Goal: Task Accomplishment & Management: Complete application form

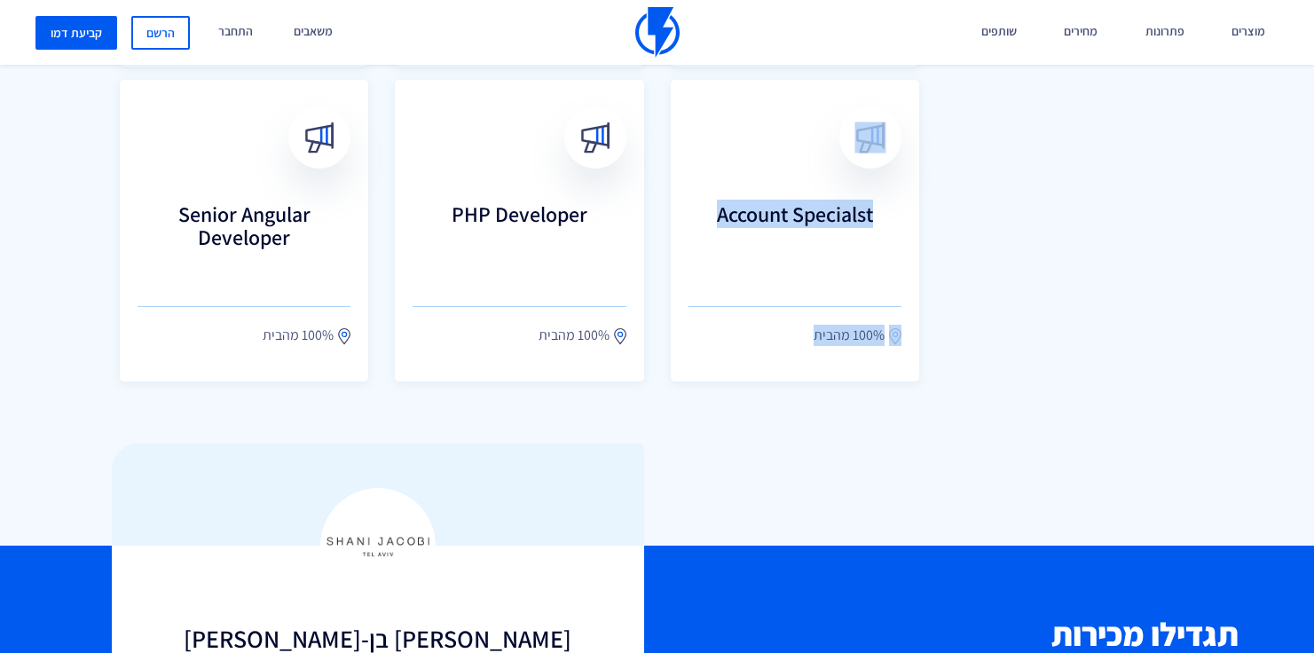
scroll to position [1409, 0]
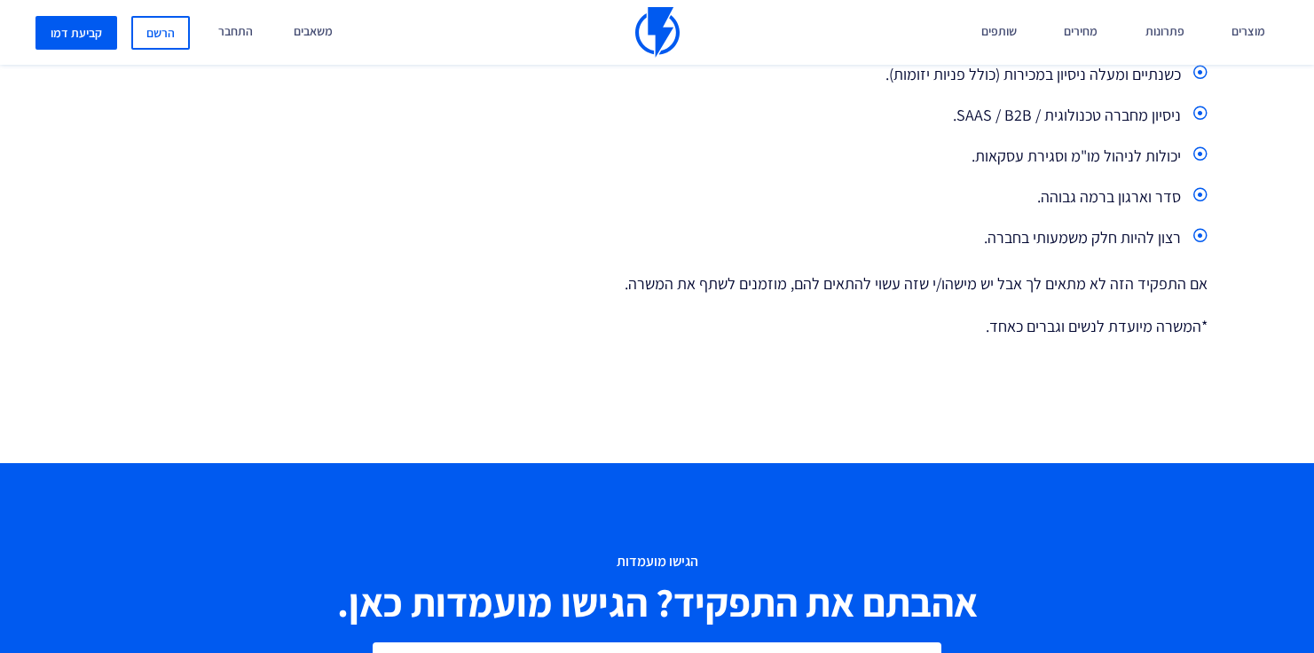
scroll to position [742, 0]
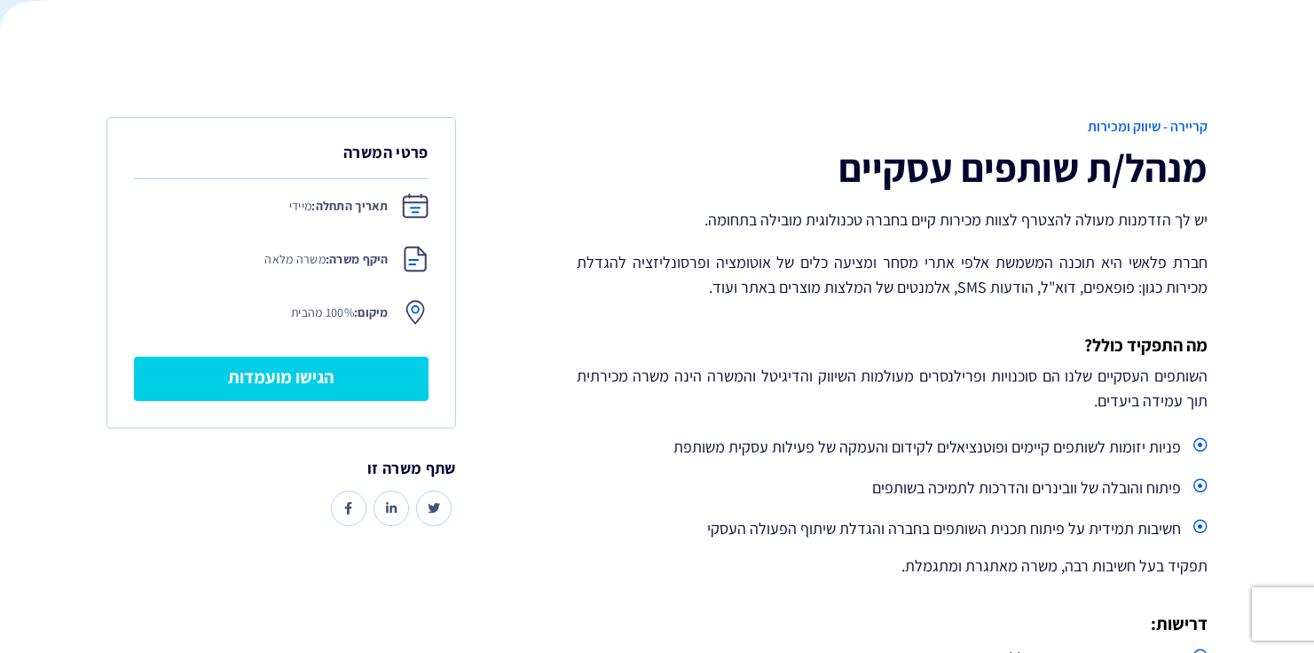
scroll to position [255, 0]
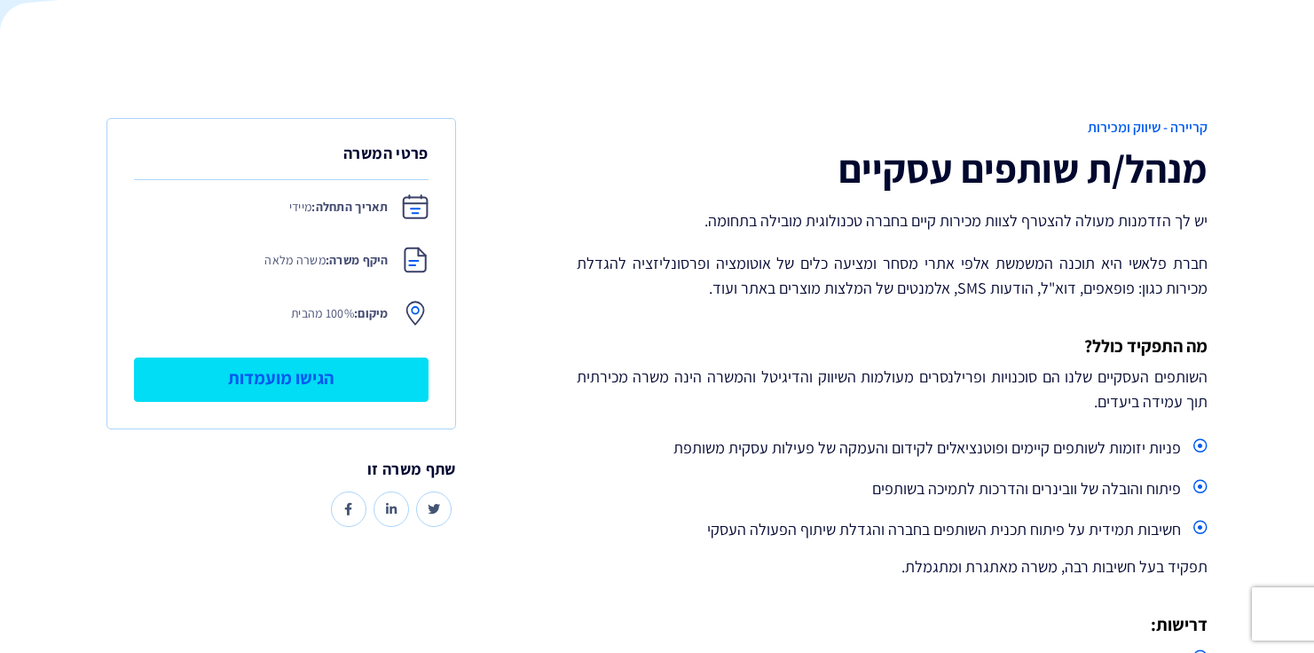
click at [333, 381] on link "הגישו מועמדות" at bounding box center [281, 379] width 294 height 44
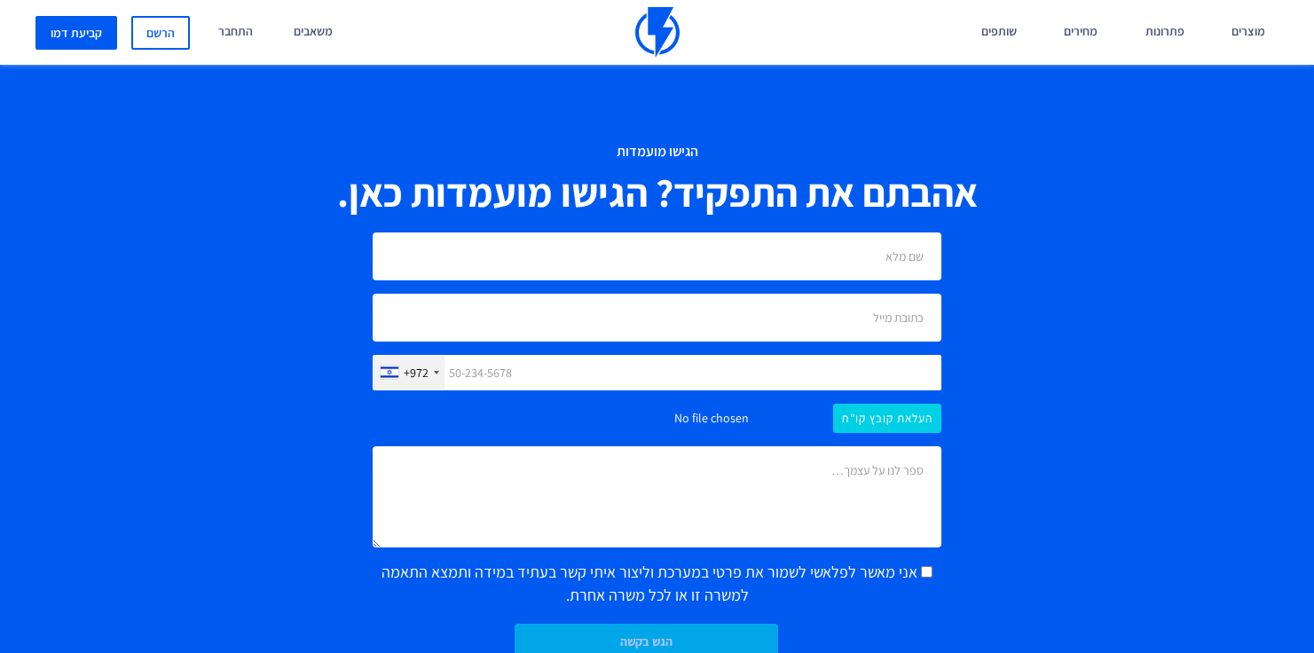
scroll to position [1213, 0]
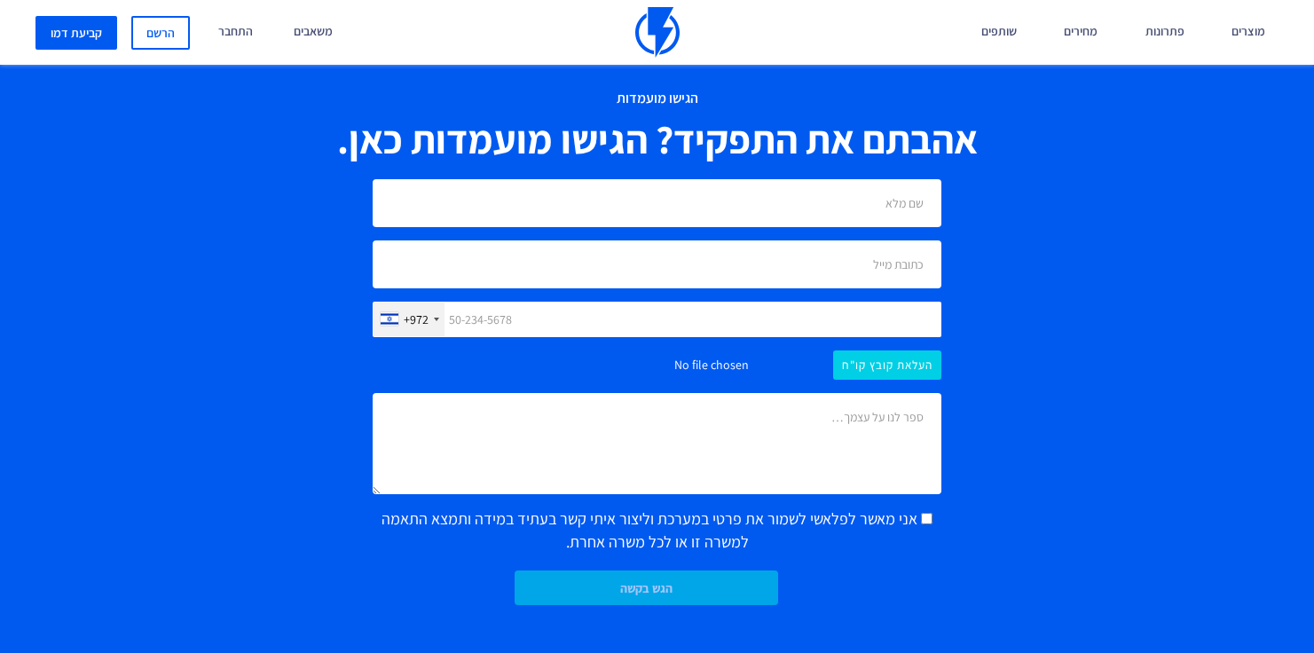
click at [651, 230] on form "+972 United States +1 United Kingdom +44 Afghanistan (‫افغانستان‬‎) +93 Albania…" at bounding box center [657, 392] width 569 height 426
click at [738, 198] on input "text" at bounding box center [657, 203] width 569 height 48
type input "Loren Jano"
type input "lorenjano15@gmail.com"
type input "0542031538"
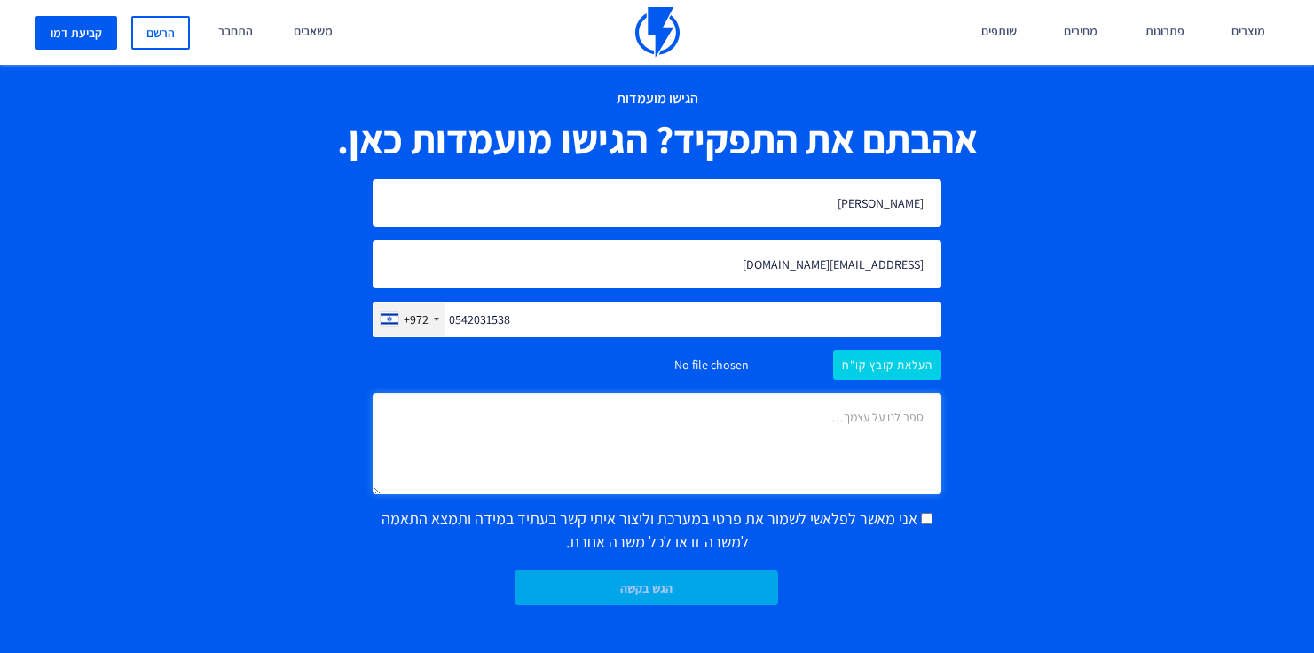
click at [817, 448] on textarea at bounding box center [657, 443] width 569 height 101
click at [926, 529] on label "אני מאשר לפלאשי לשמור את פרטי במערכת וליצור איתי קשר בעתיד במידה ותמצא התאמה למ…" at bounding box center [657, 529] width 569 height 45
click at [926, 524] on input "אני מאשר לפלאשי לשמור את פרטי במערכת וליצור איתי קשר בעתיד במידה ותמצא התאמה למ…" at bounding box center [927, 519] width 12 height 12
checkbox input "true"
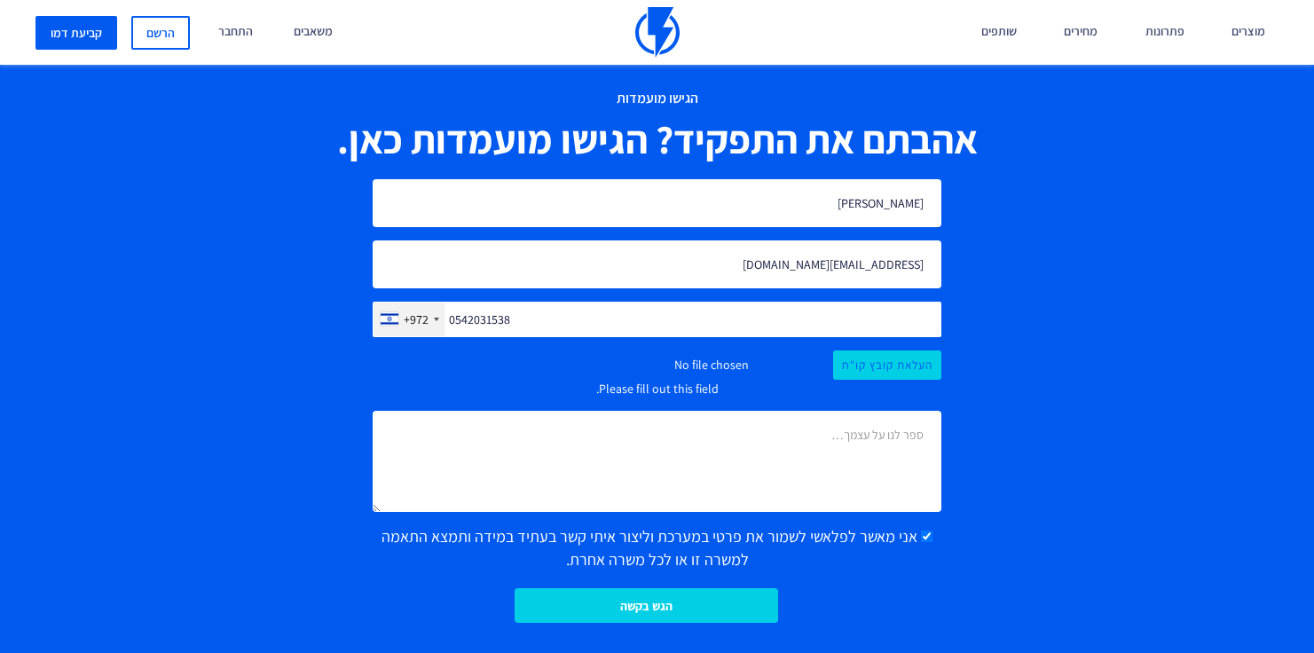
click at [899, 365] on input "file" at bounding box center [657, 364] width 569 height 29
type input "C:\fakepath\CV Loren Jano, 2025 .pdf"
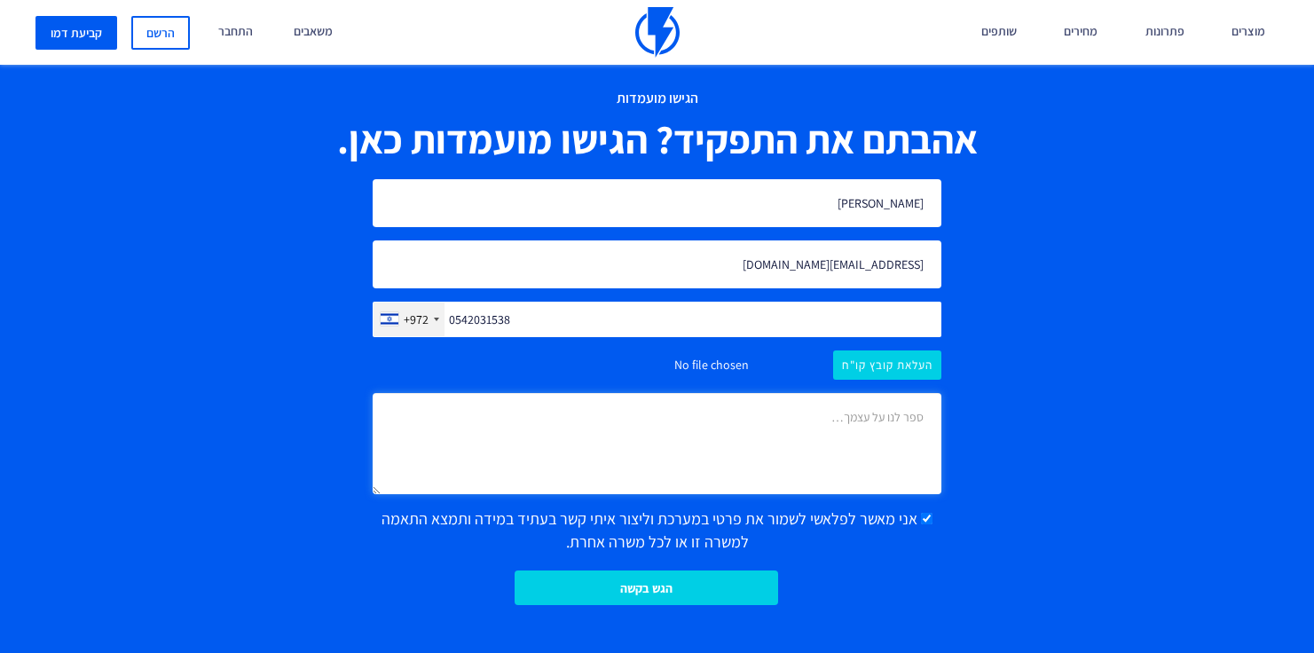
click at [786, 401] on textarea at bounding box center [657, 443] width 569 height 101
type textarea "v"
type textarea "ה"
type textarea "היי נעים מאוד אני לורן :)"
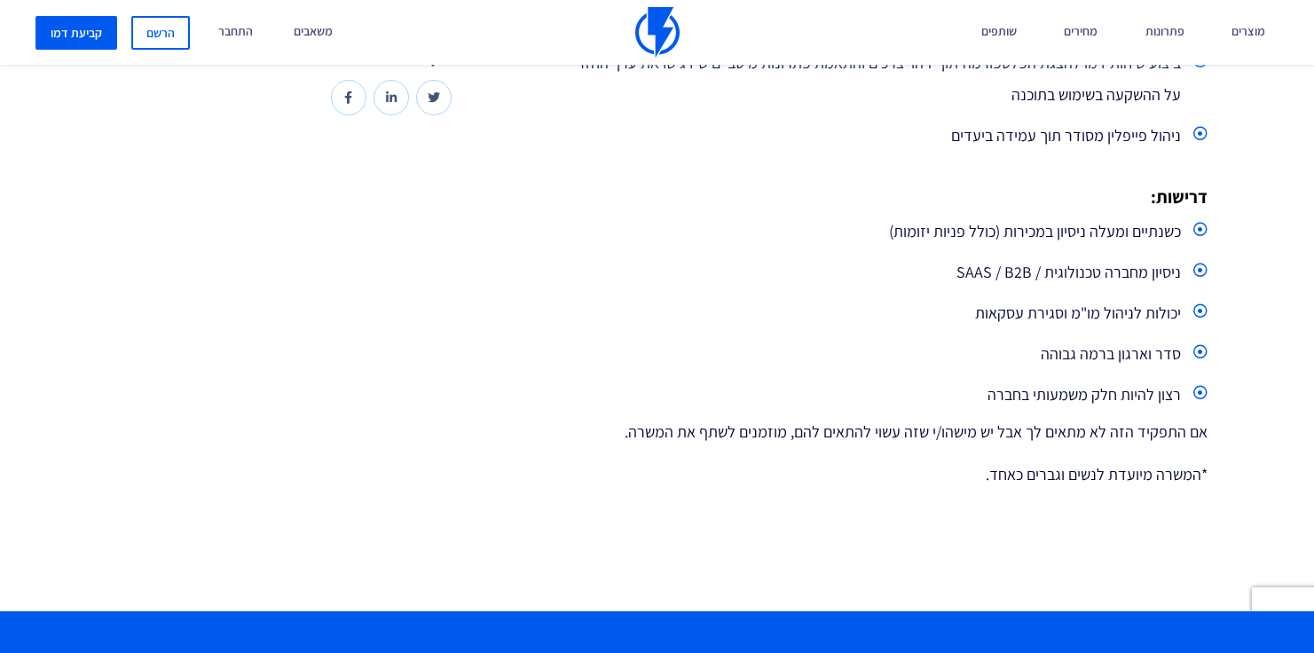
scroll to position [619, 0]
